Goal: Task Accomplishment & Management: Manage account settings

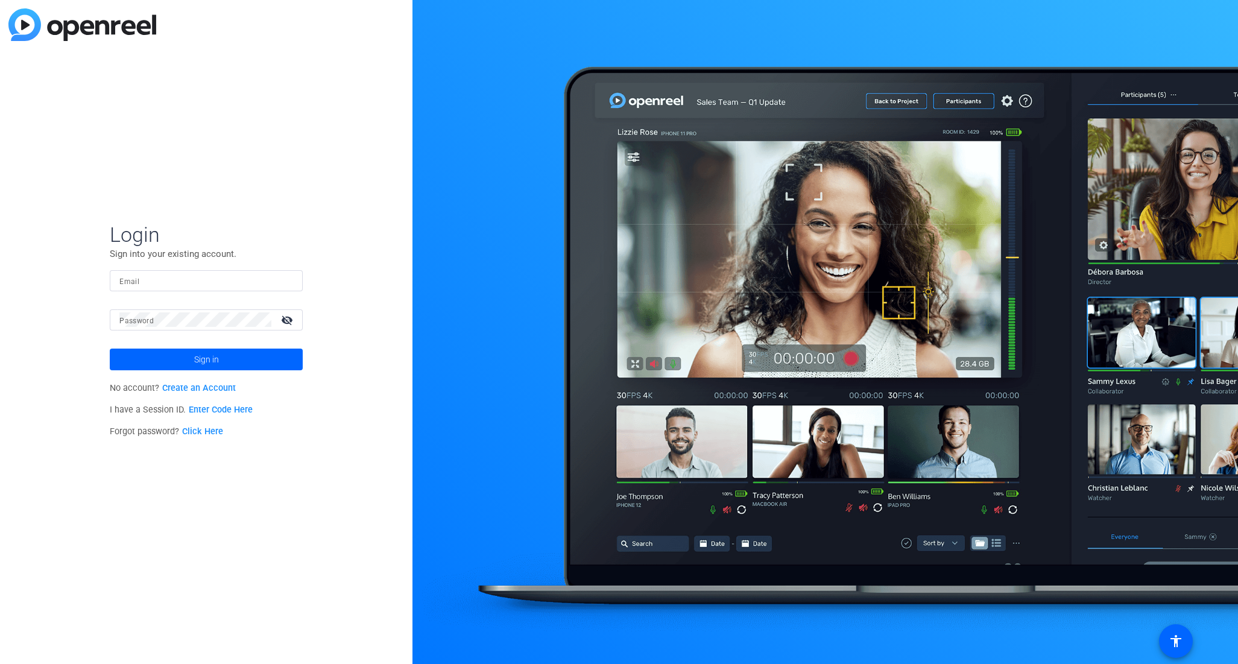
click at [204, 285] on input "Email" at bounding box center [206, 280] width 174 height 14
type input "neri.reyes@spglobal.com"
click at [207, 431] on link "Click Here" at bounding box center [202, 431] width 41 height 10
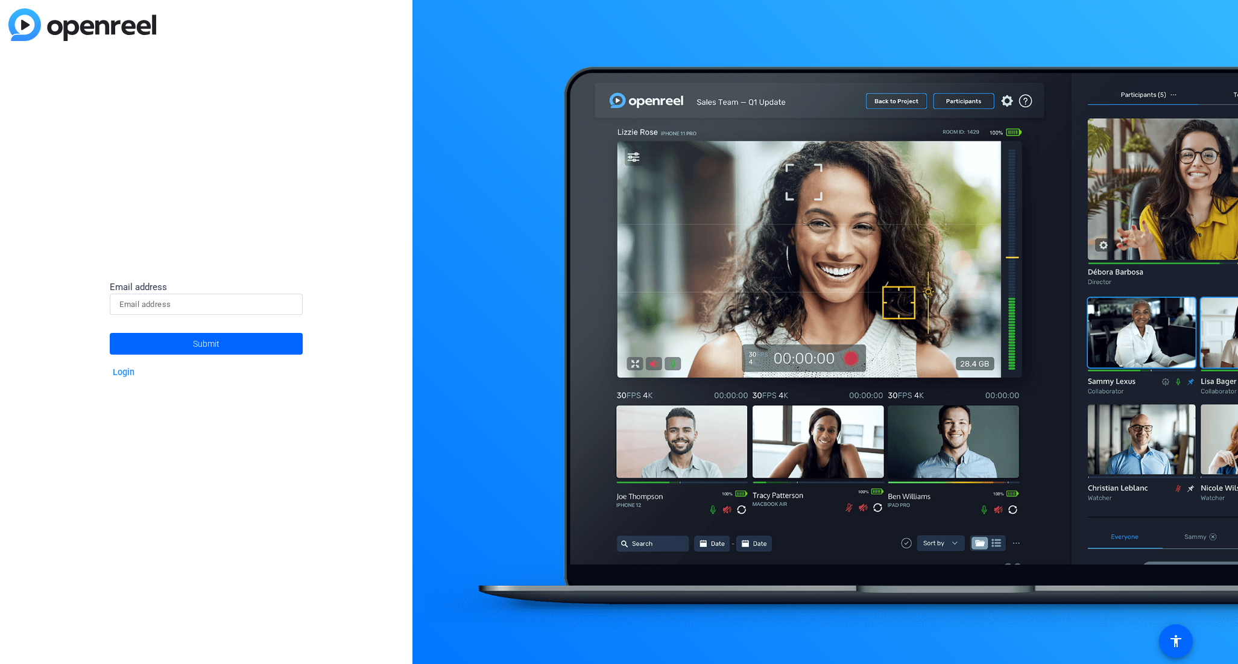
click at [206, 307] on input at bounding box center [206, 304] width 174 height 14
type input "neri.reyes@spglobal.com"
click at [210, 352] on span "Submit" at bounding box center [206, 344] width 27 height 30
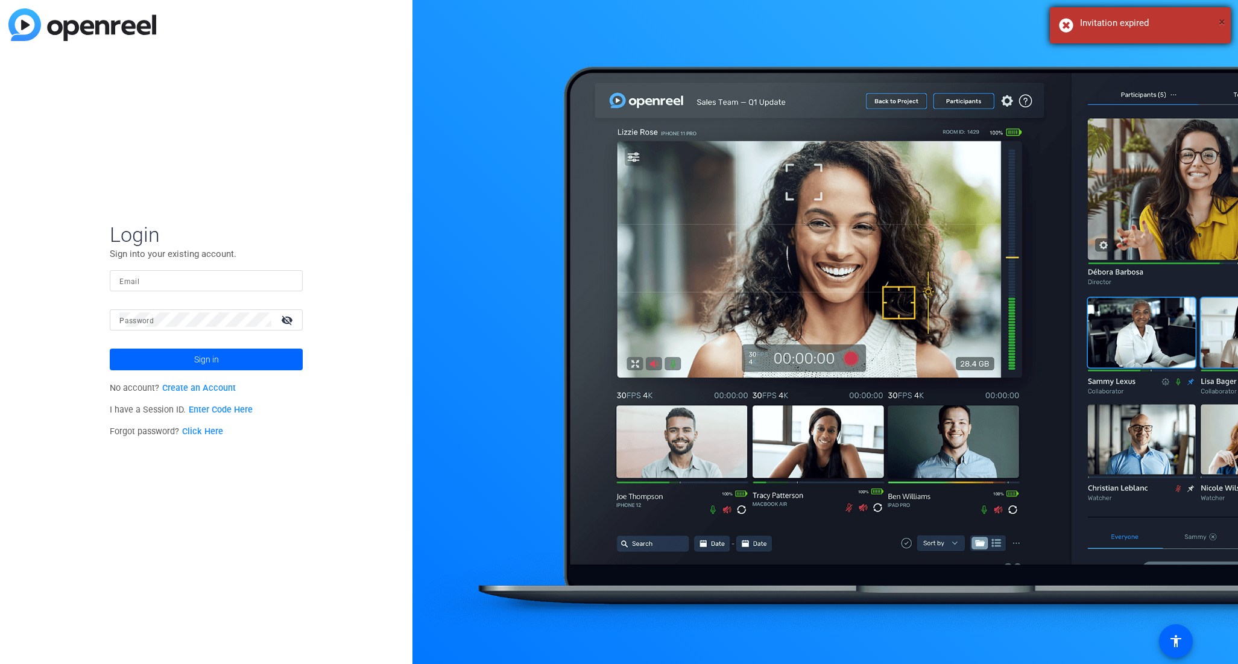
click at [1222, 24] on span "×" at bounding box center [1222, 21] width 7 height 14
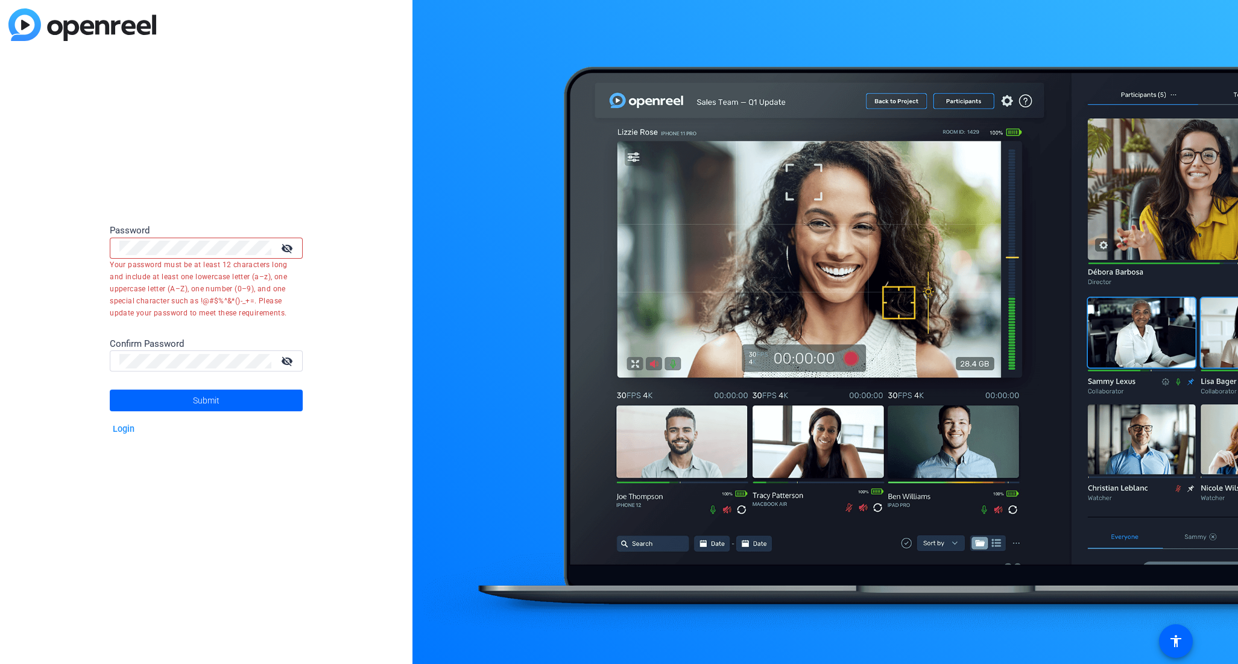
click at [289, 250] on mat-icon "visibility_off" at bounding box center [288, 247] width 29 height 17
click at [289, 250] on mat-icon "visibility" at bounding box center [288, 247] width 29 height 17
click at [289, 250] on mat-icon "visibility_off" at bounding box center [288, 247] width 29 height 17
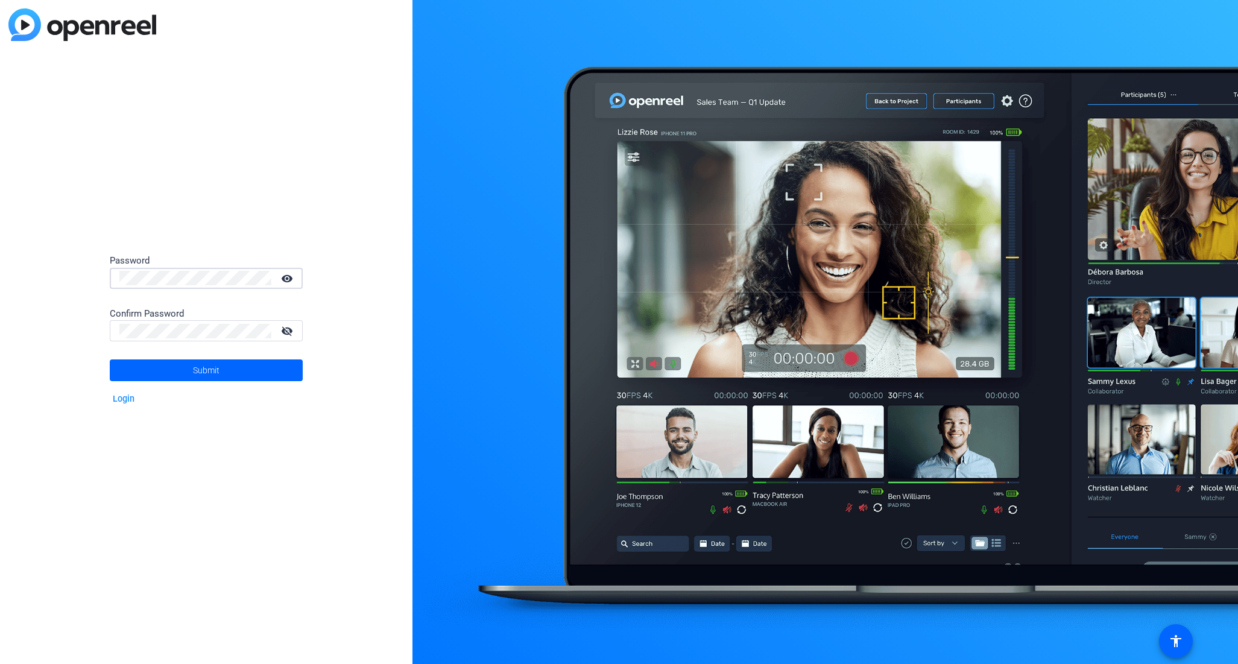
click at [24, 281] on div "Password visibility Confirm Password visibility_off Submit Login" at bounding box center [206, 332] width 412 height 664
click at [289, 274] on mat-icon "visibility" at bounding box center [288, 278] width 29 height 17
click at [250, 371] on span at bounding box center [206, 370] width 193 height 29
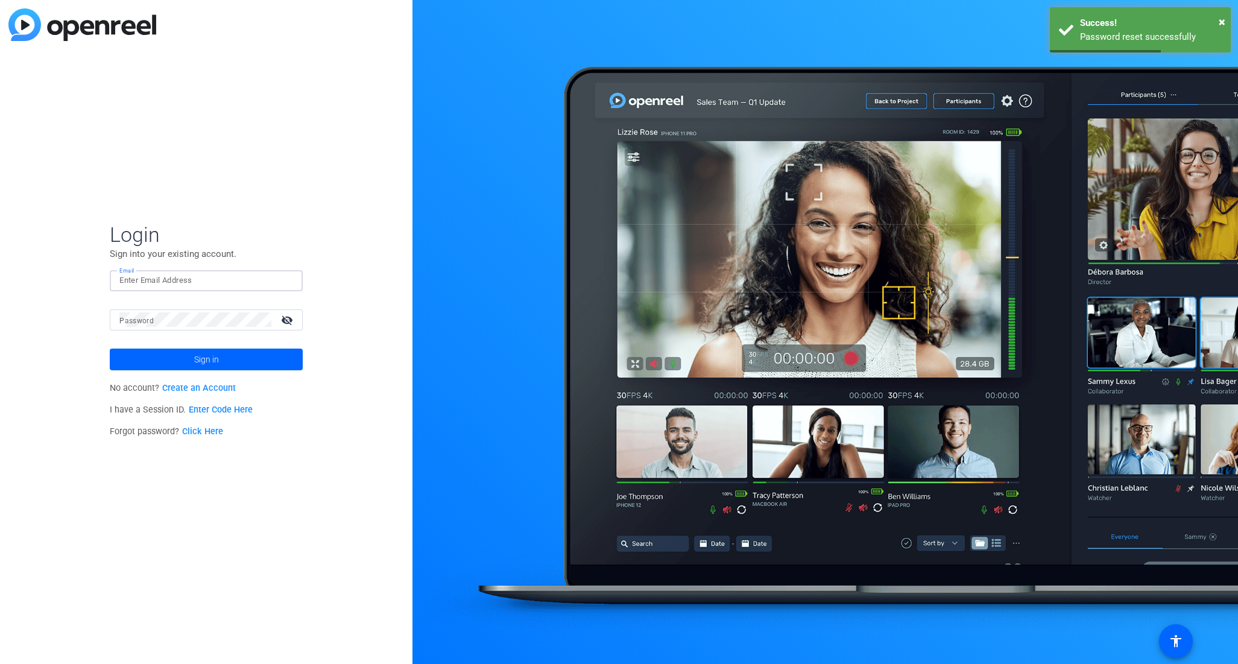
click at [157, 275] on input "Email" at bounding box center [206, 280] width 174 height 14
type input "neri.reyes@spglobal.com"
click at [209, 355] on span "Sign in" at bounding box center [206, 359] width 25 height 30
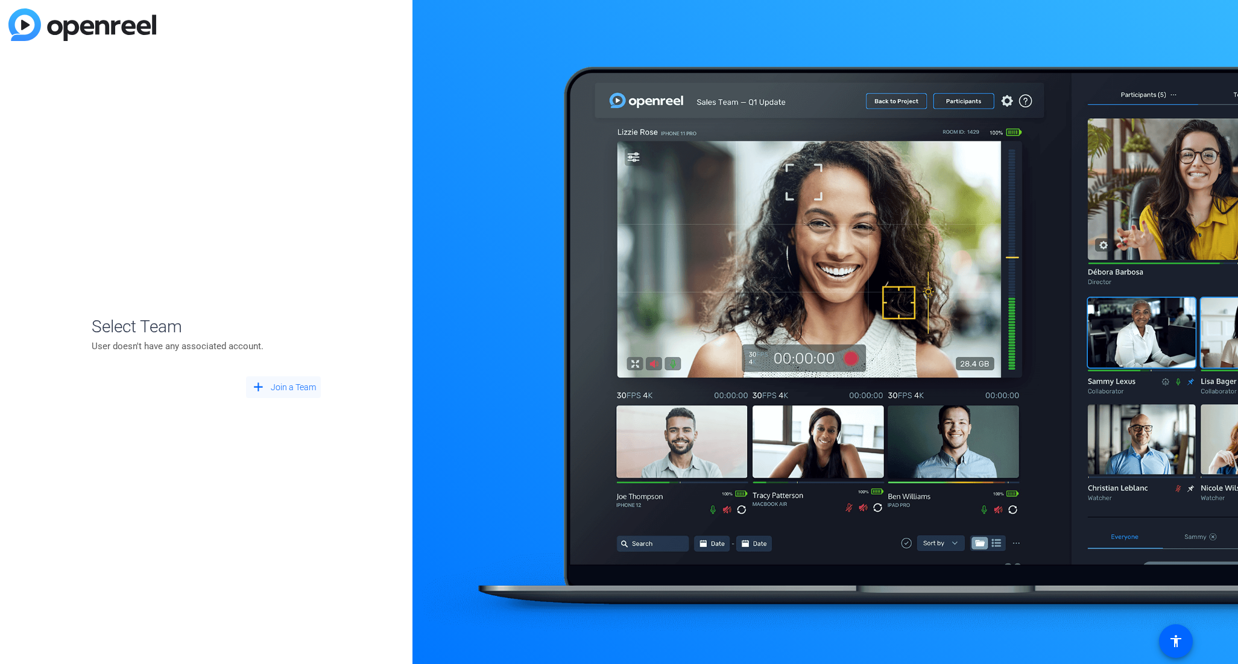
click at [285, 390] on span "Join a Team" at bounding box center [293, 387] width 45 height 13
click at [291, 488] on div "Select Team + Create New Team arrow_back Back to Login" at bounding box center [206, 332] width 412 height 664
click at [300, 414] on span "Back to Login" at bounding box center [290, 412] width 51 height 13
click at [314, 464] on div "Select Team User doesn't have any associated account. add Join a Team" at bounding box center [206, 332] width 412 height 664
